Goal: Task Accomplishment & Management: Use online tool/utility

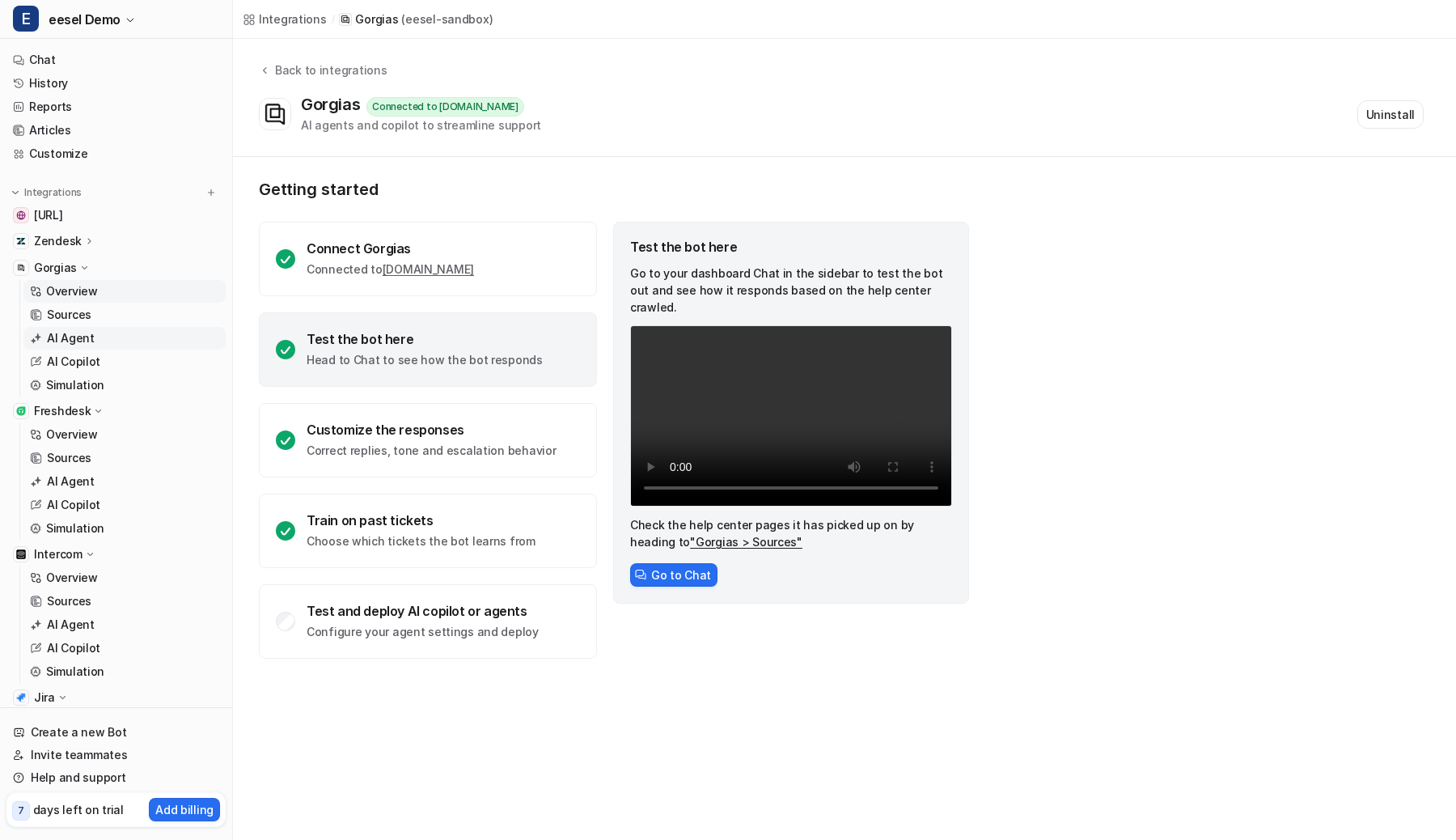
click at [78, 333] on p "AI Agent" at bounding box center [71, 338] width 48 height 16
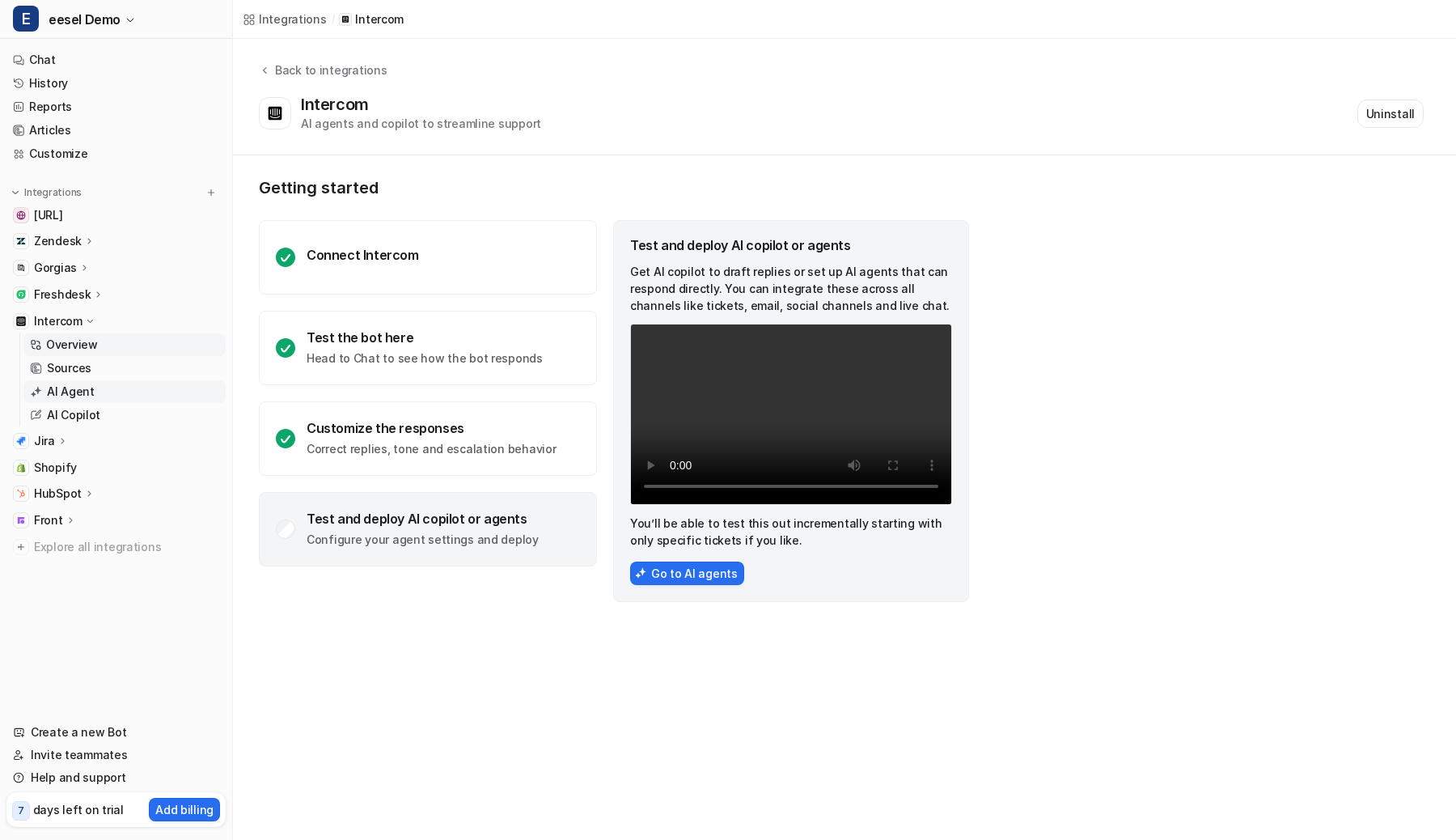
click at [72, 383] on p "AI Agent" at bounding box center [71, 391] width 48 height 16
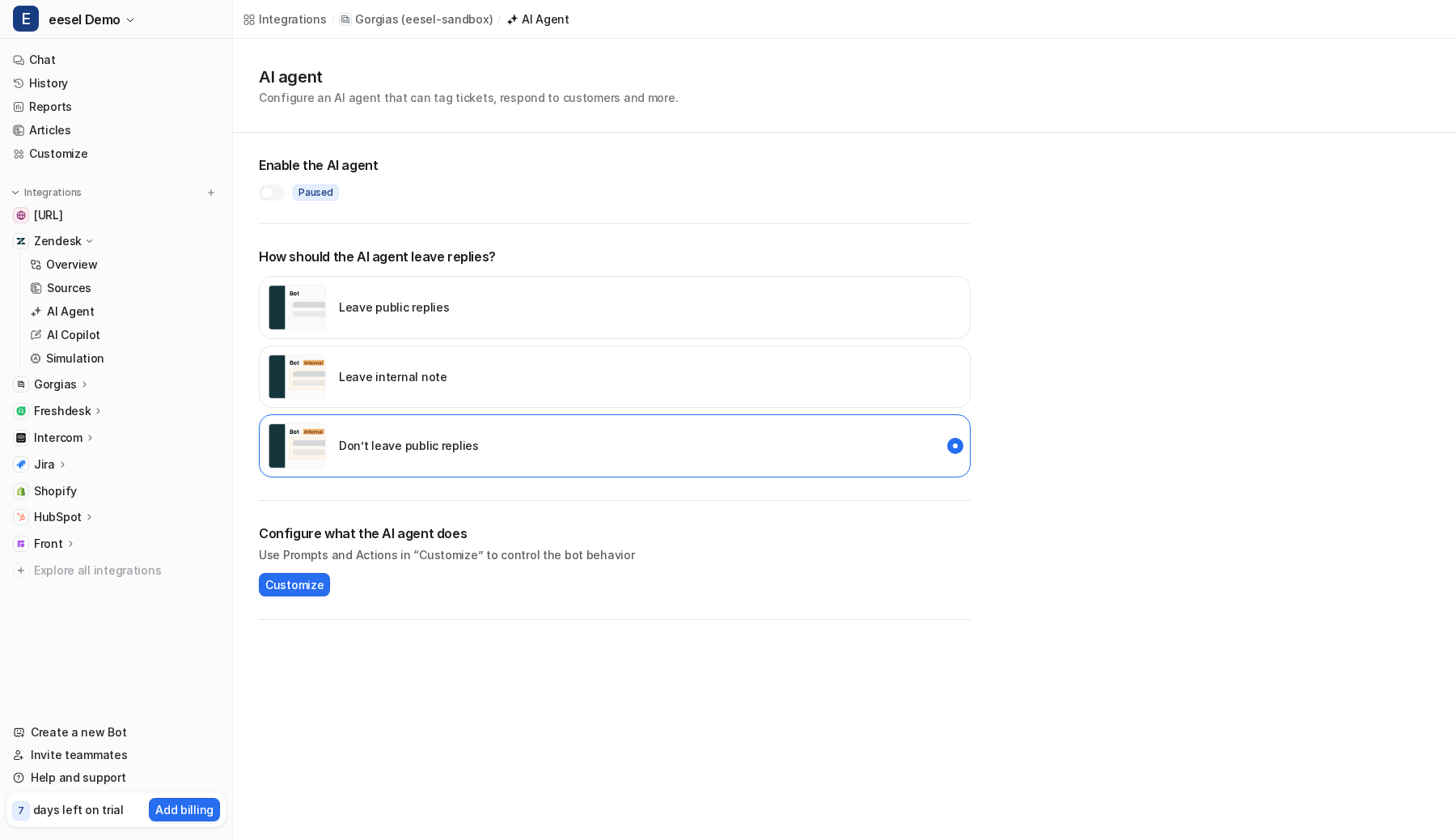
click at [59, 517] on p "HubSpot" at bounding box center [58, 517] width 48 height 16
click at [57, 561] on p "AI Agent" at bounding box center [71, 564] width 48 height 16
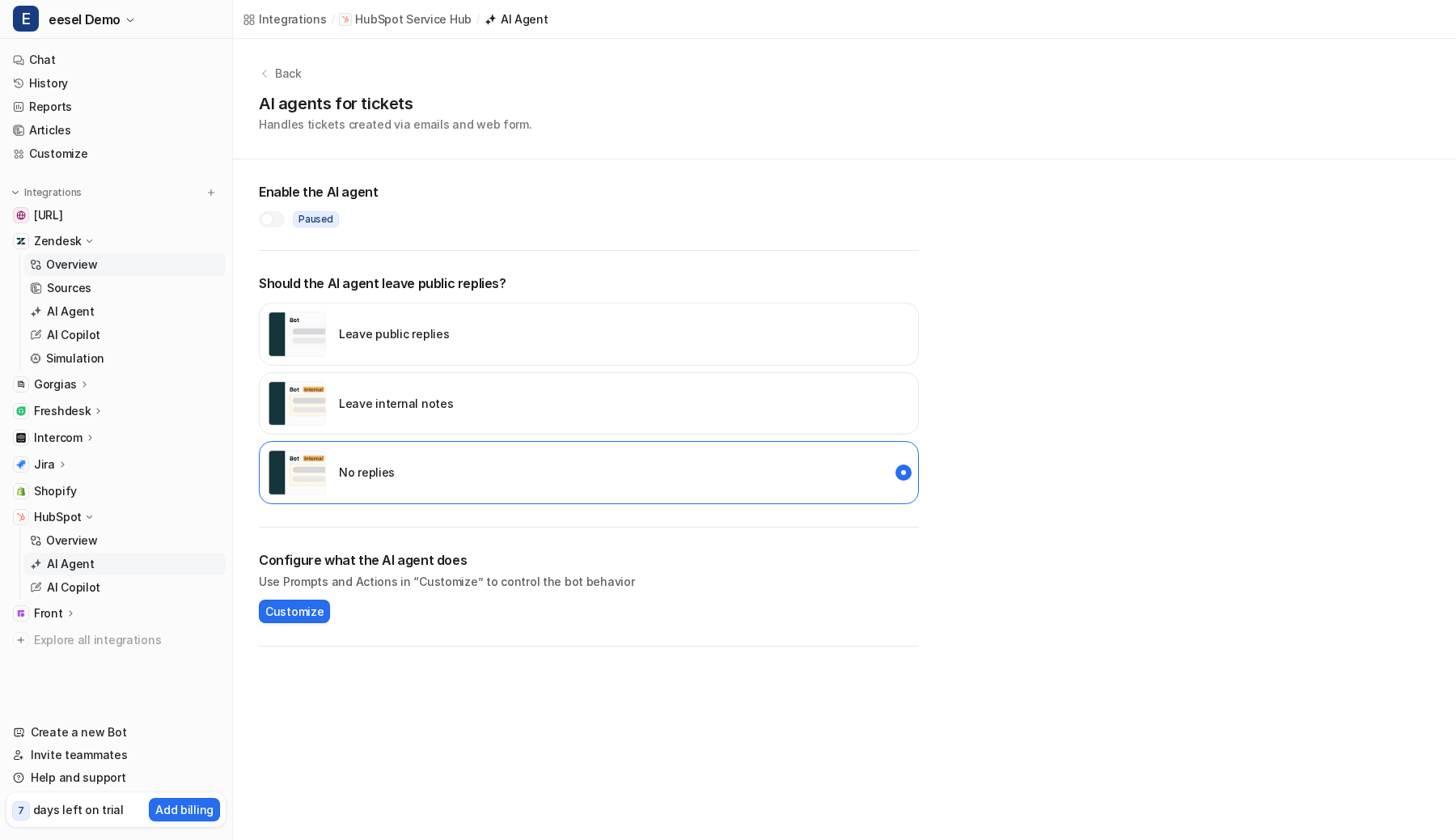
click at [92, 266] on p "Overview" at bounding box center [72, 265] width 52 height 16
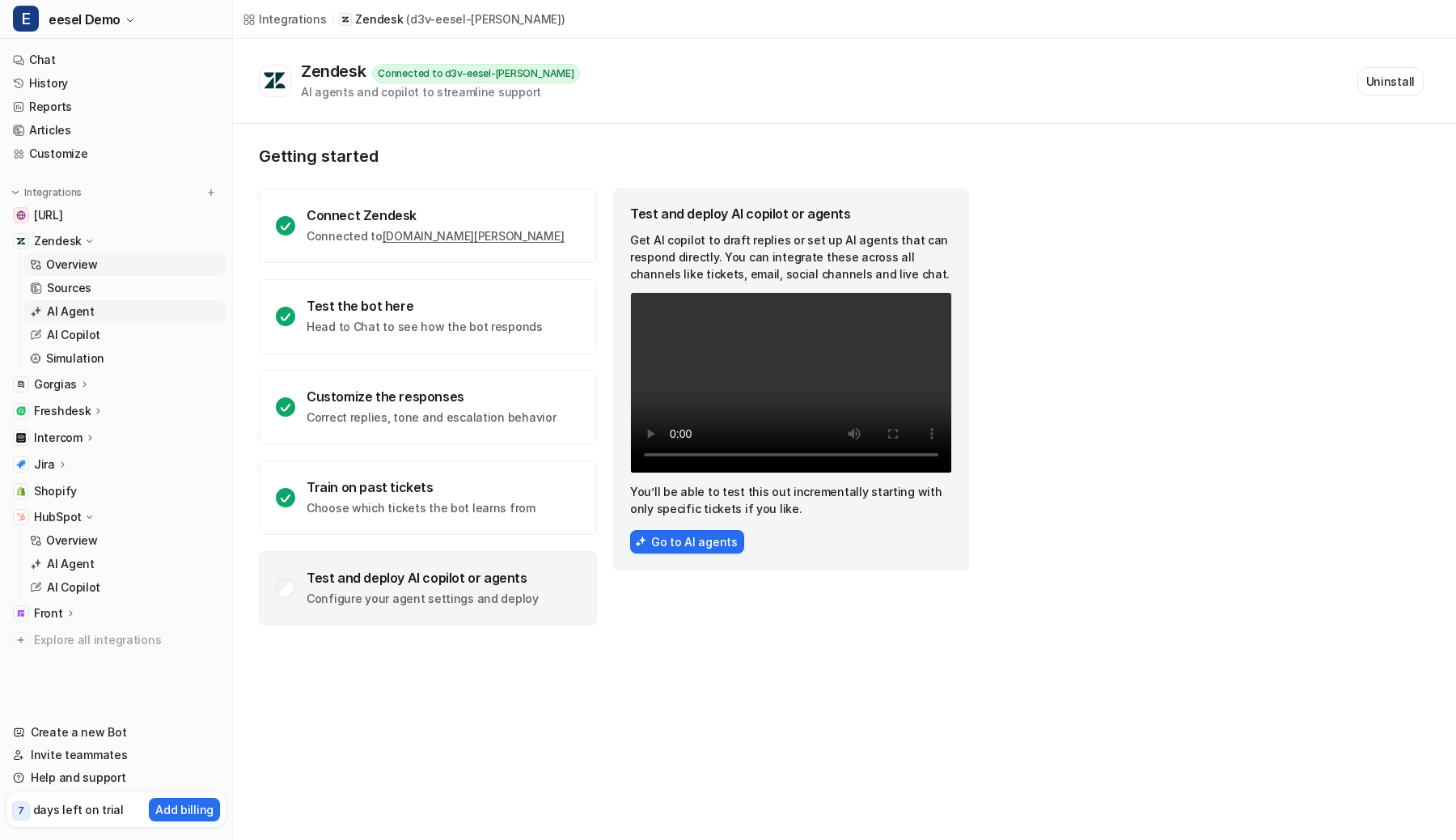
click at [148, 311] on link "AI Agent" at bounding box center [124, 311] width 202 height 23
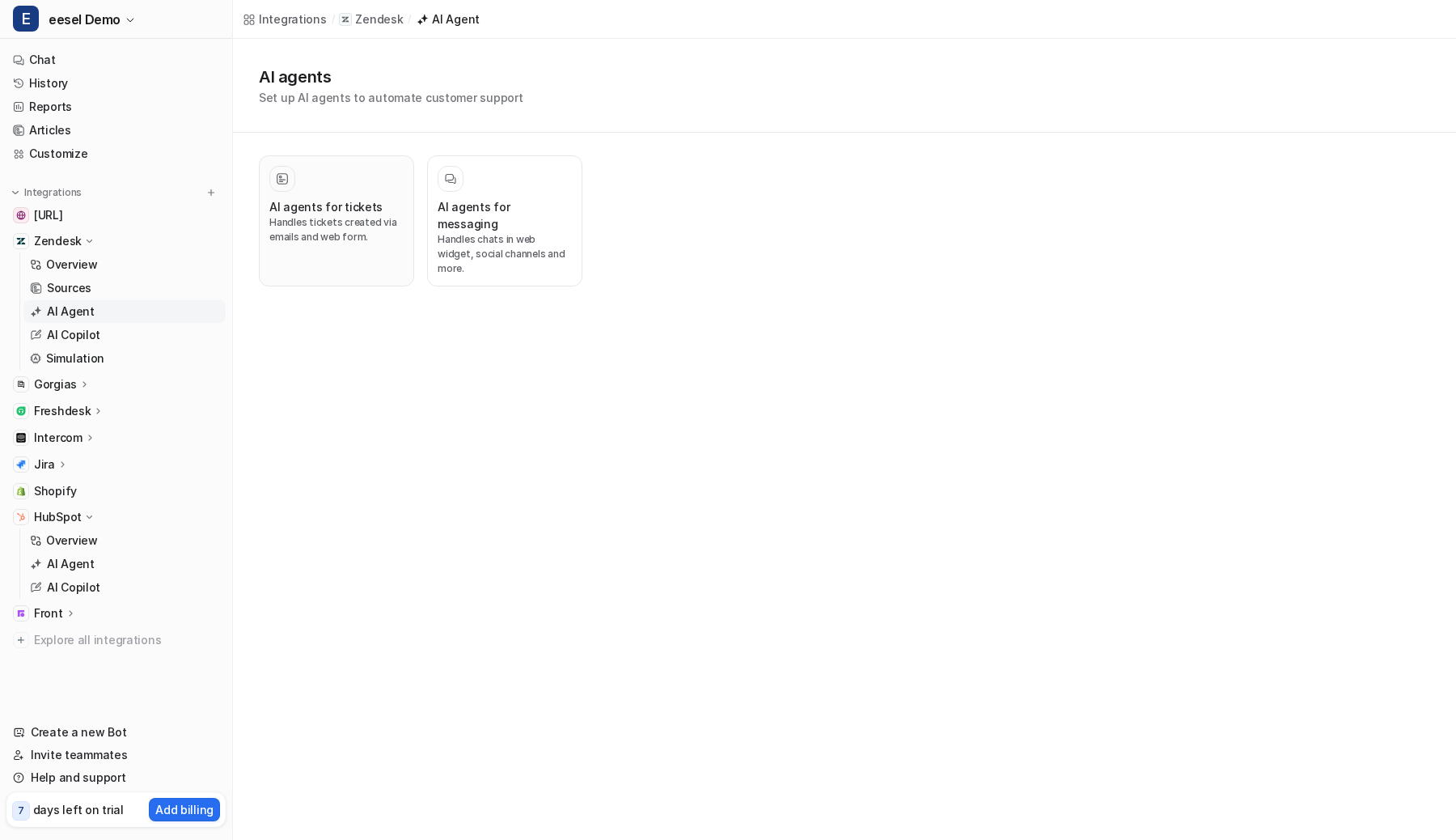
click at [357, 236] on p "Handles tickets created via emails and web form." at bounding box center [336, 230] width 134 height 29
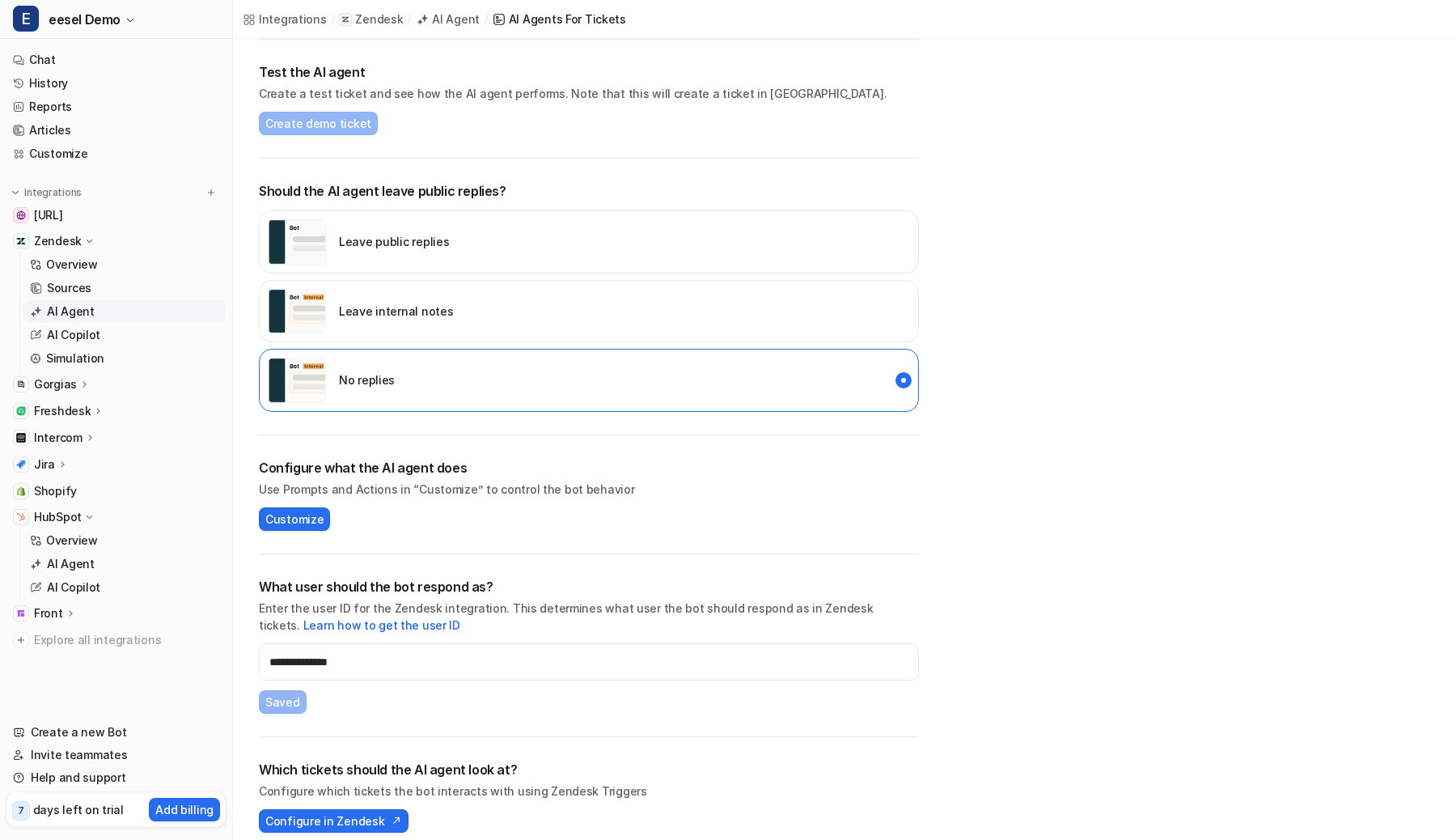
scroll to position [227, 0]
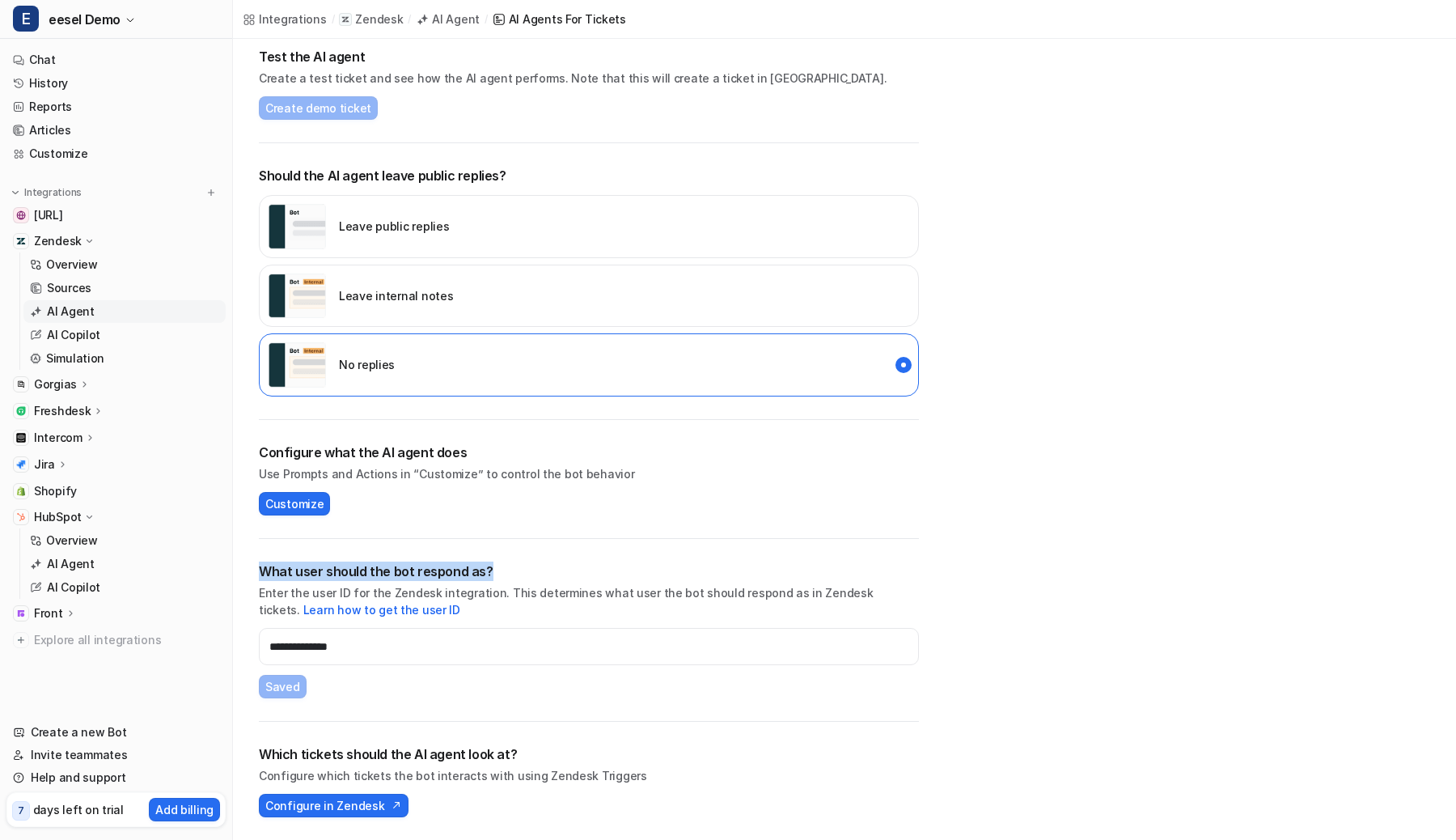
drag, startPoint x: 260, startPoint y: 574, endPoint x: 509, endPoint y: 574, distance: 249.0
click at [509, 574] on h2 "What user should the bot respond as?" at bounding box center [589, 571] width 661 height 19
copy h2 "What user should the bot respond as?"
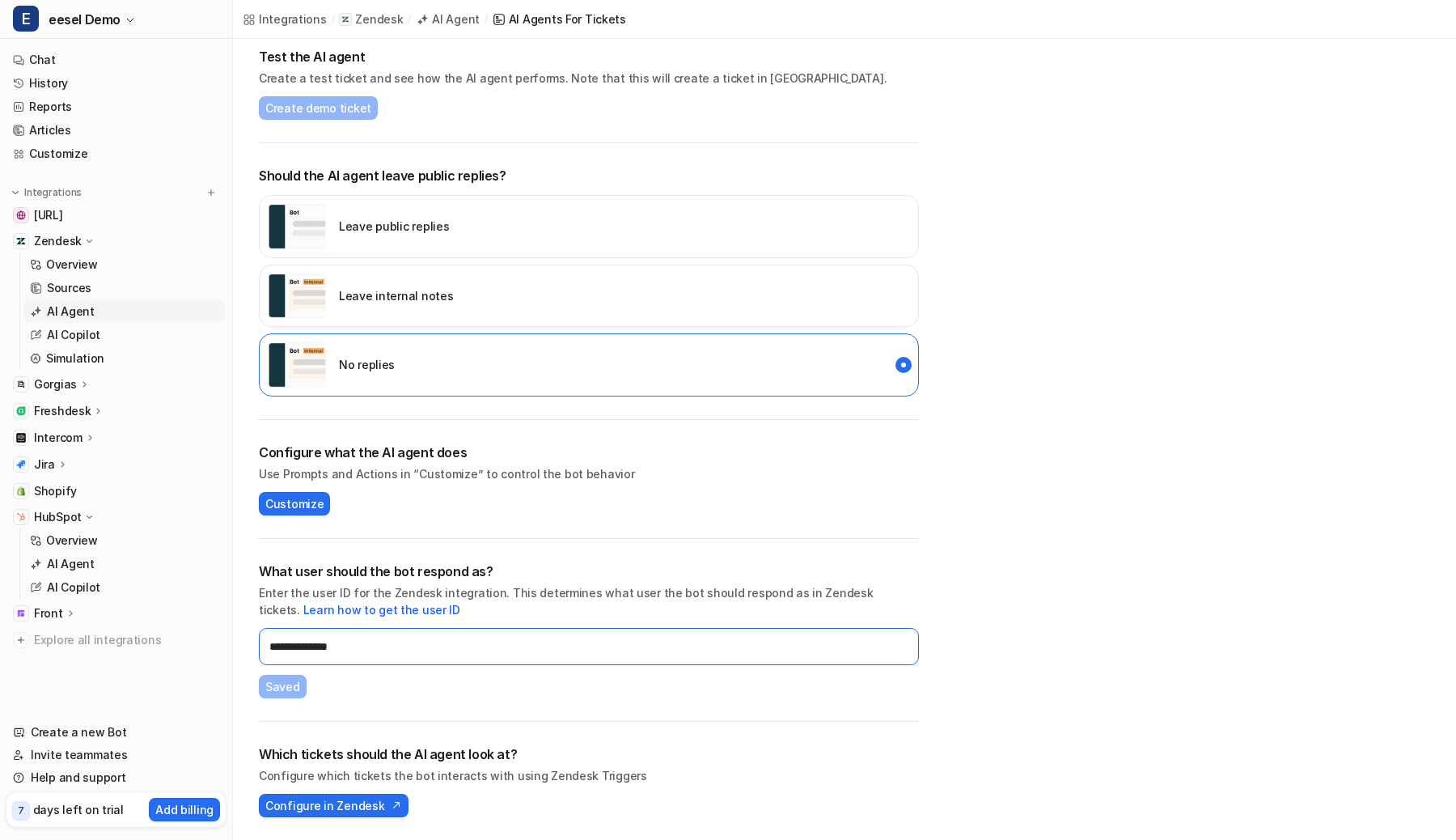
click at [661, 652] on input "**********" at bounding box center [589, 646] width 661 height 37
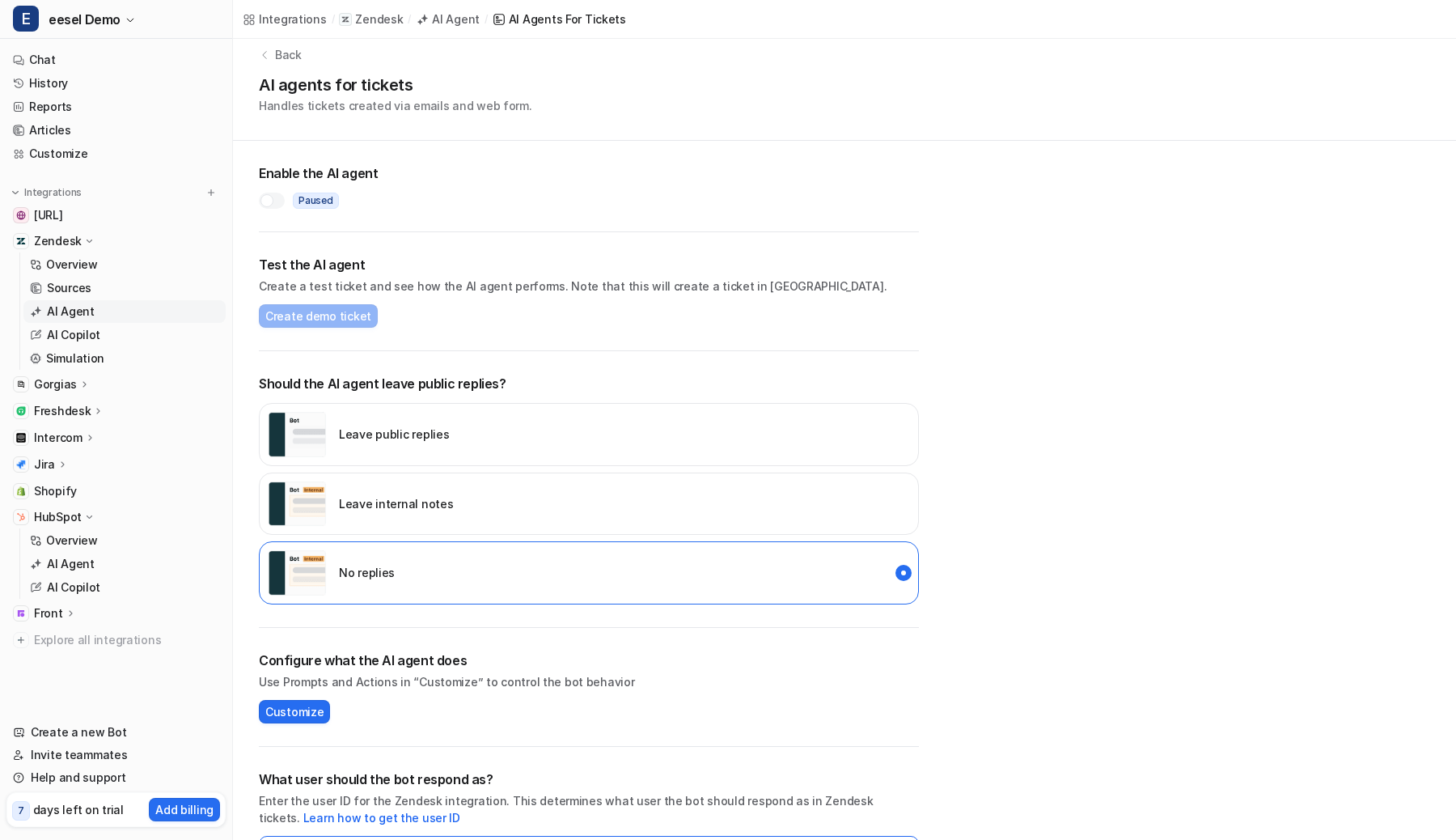
scroll to position [0, 0]
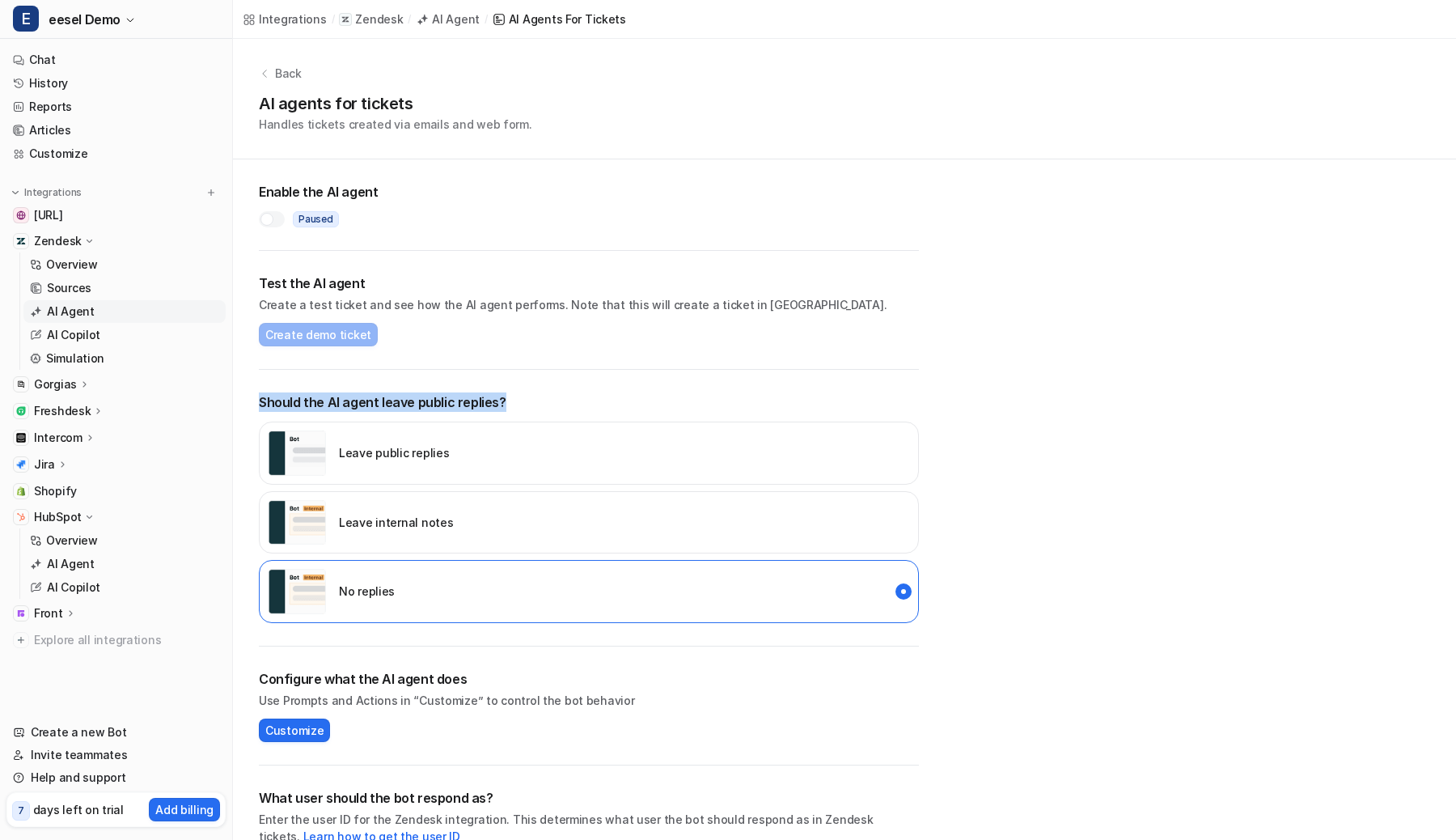
drag, startPoint x: 256, startPoint y: 398, endPoint x: 533, endPoint y: 401, distance: 277.0
click at [533, 401] on div "**********" at bounding box center [589, 613] width 712 height 907
copy p "Should the AI agent leave public replies?"
